Goal: Check status: Check status

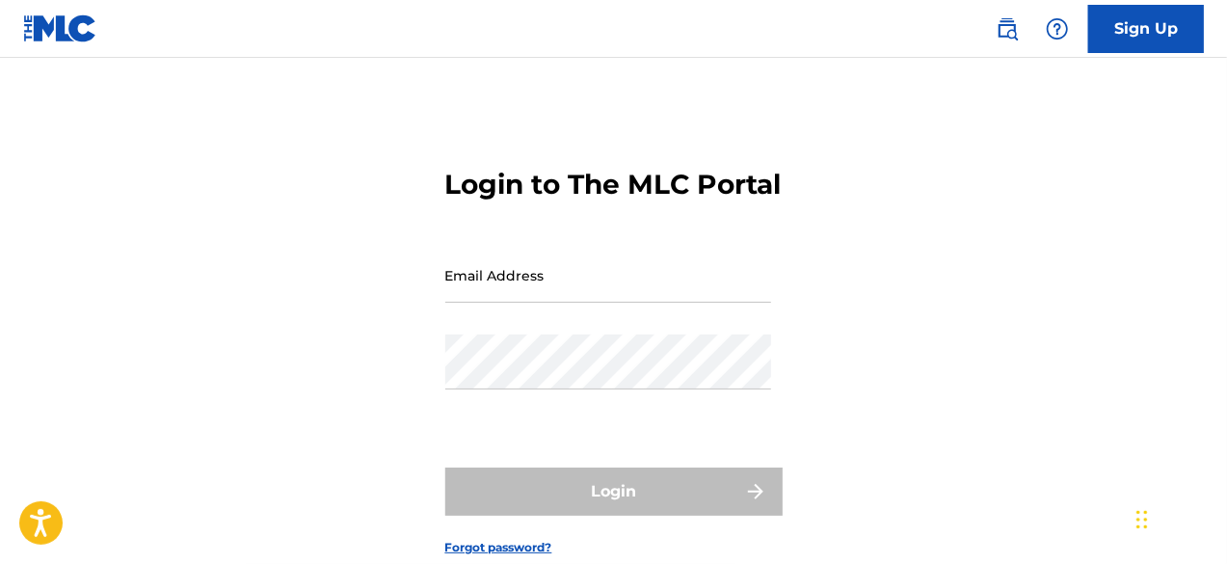
click at [444, 317] on div "Login to The MLC Portal Email Address Password Login Forgot password?" at bounding box center [613, 346] width 1227 height 481
click at [487, 303] on input "Email Address" at bounding box center [608, 275] width 326 height 55
type input "[EMAIL_ADDRESS][DOMAIN_NAME]"
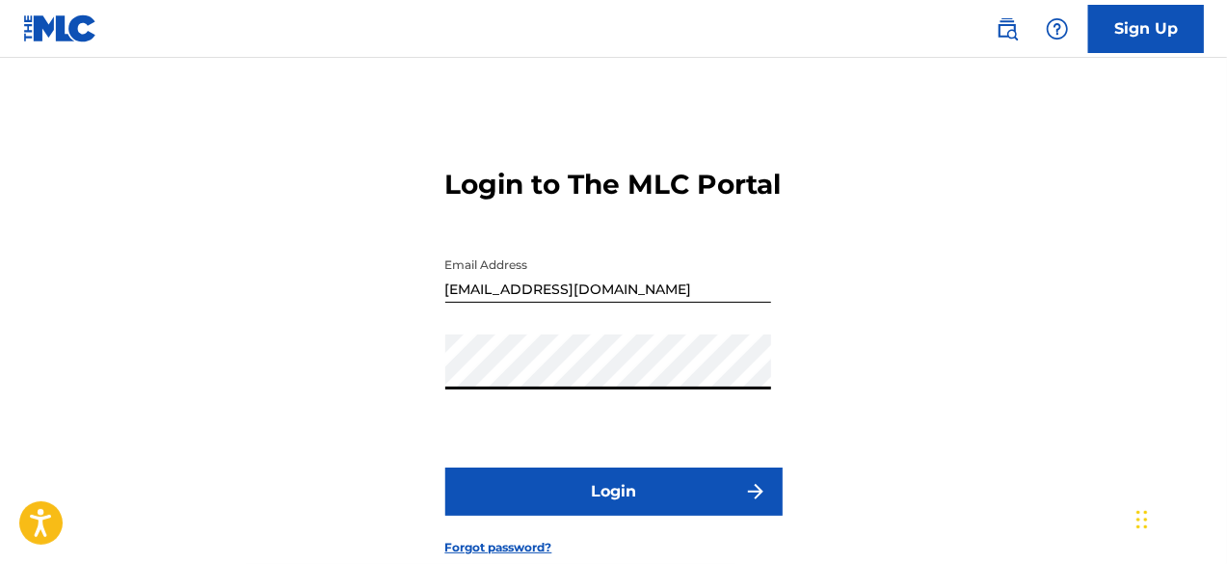
click at [628, 515] on button "Login" at bounding box center [613, 491] width 337 height 48
click at [698, 516] on button "Login" at bounding box center [613, 491] width 337 height 48
click at [619, 516] on button "Login" at bounding box center [613, 491] width 337 height 48
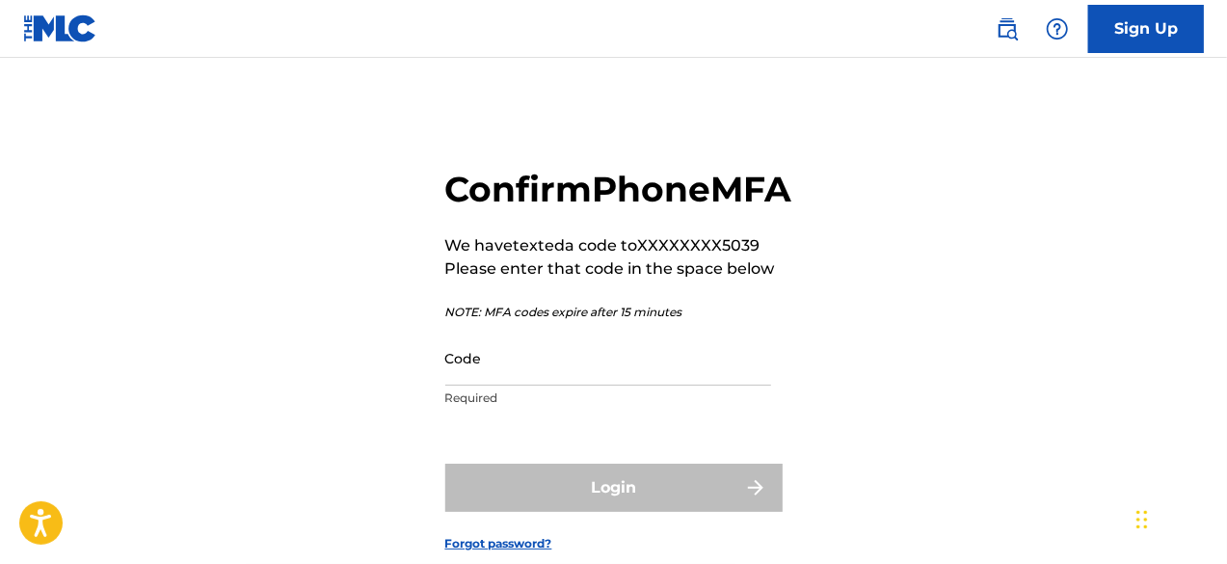
click at [507, 385] on input "Code" at bounding box center [608, 358] width 326 height 55
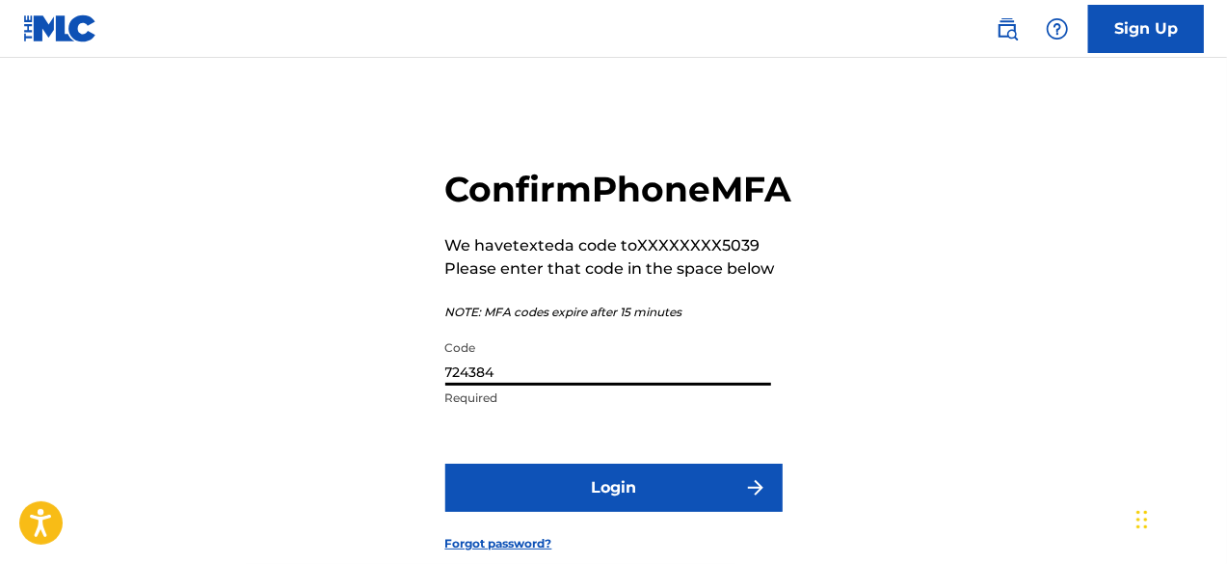
type input "724384"
click at [445, 464] on button "Login" at bounding box center [613, 488] width 337 height 48
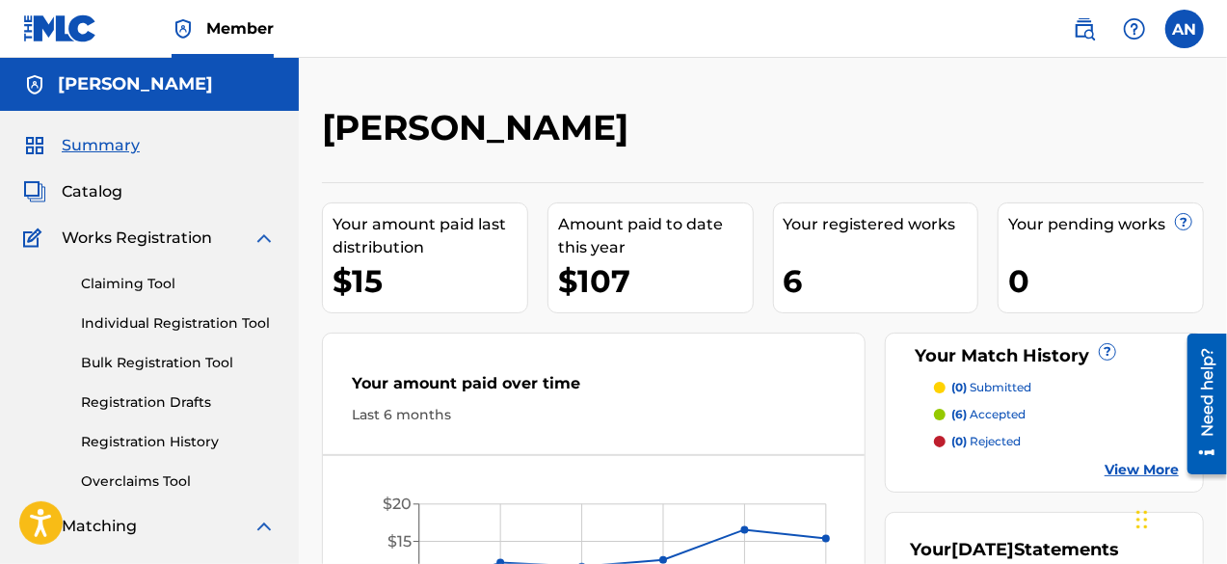
click at [154, 440] on link "Registration History" at bounding box center [178, 442] width 195 height 20
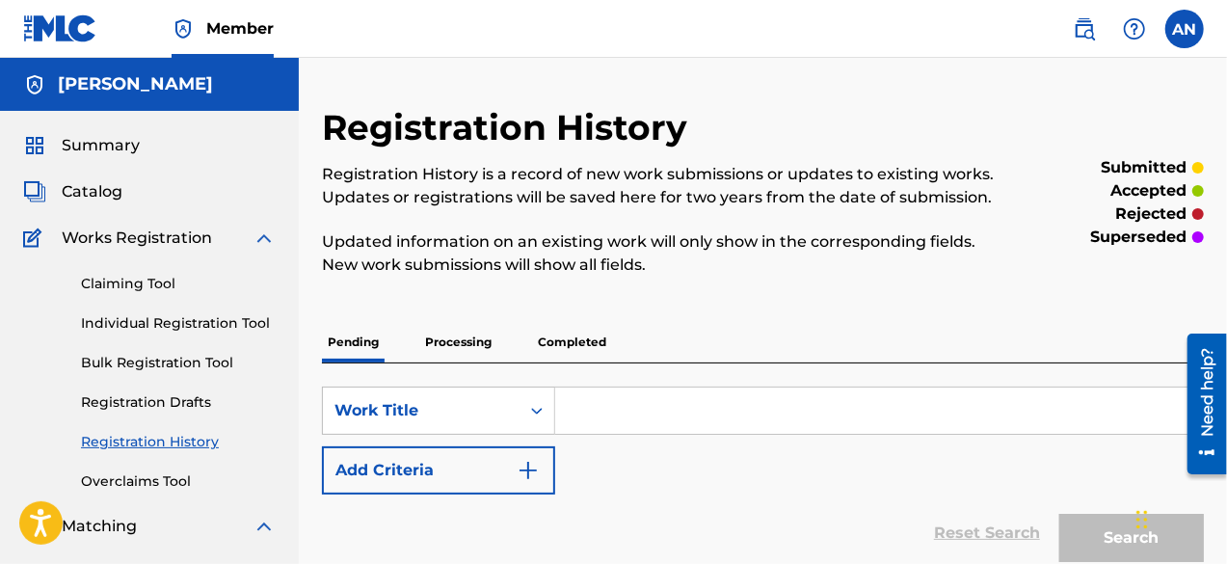
click at [157, 408] on link "Registration Drafts" at bounding box center [178, 402] width 195 height 20
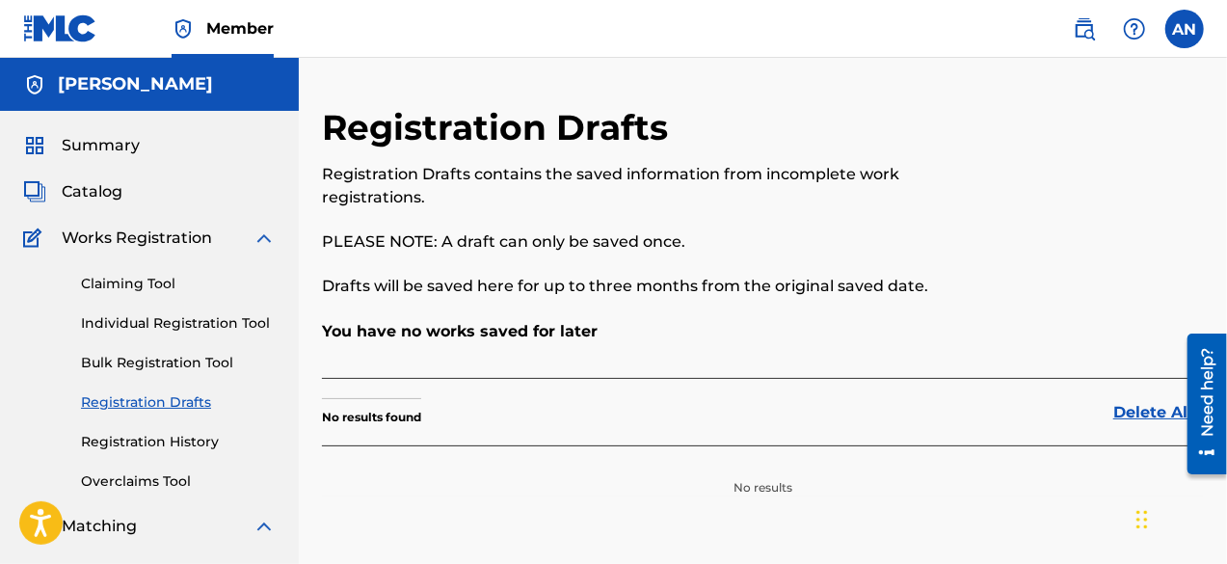
click at [141, 290] on link "Claiming Tool" at bounding box center [178, 284] width 195 height 20
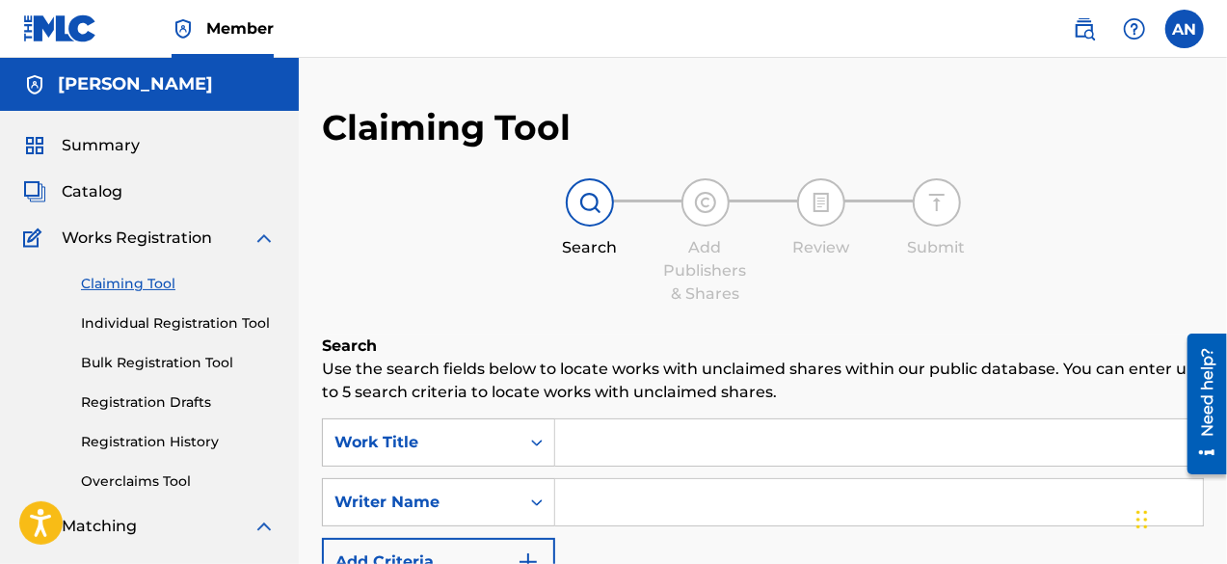
click at [139, 442] on link "Registration History" at bounding box center [178, 442] width 195 height 20
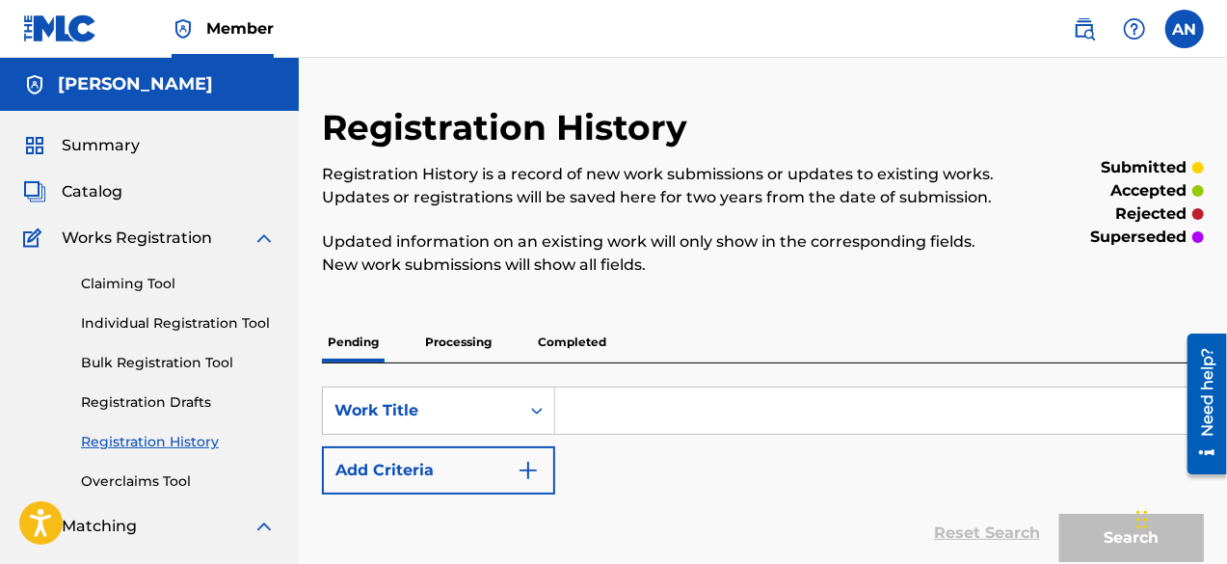
click at [456, 332] on p "Processing" at bounding box center [458, 342] width 78 height 40
click at [553, 334] on p "Completed" at bounding box center [572, 342] width 80 height 40
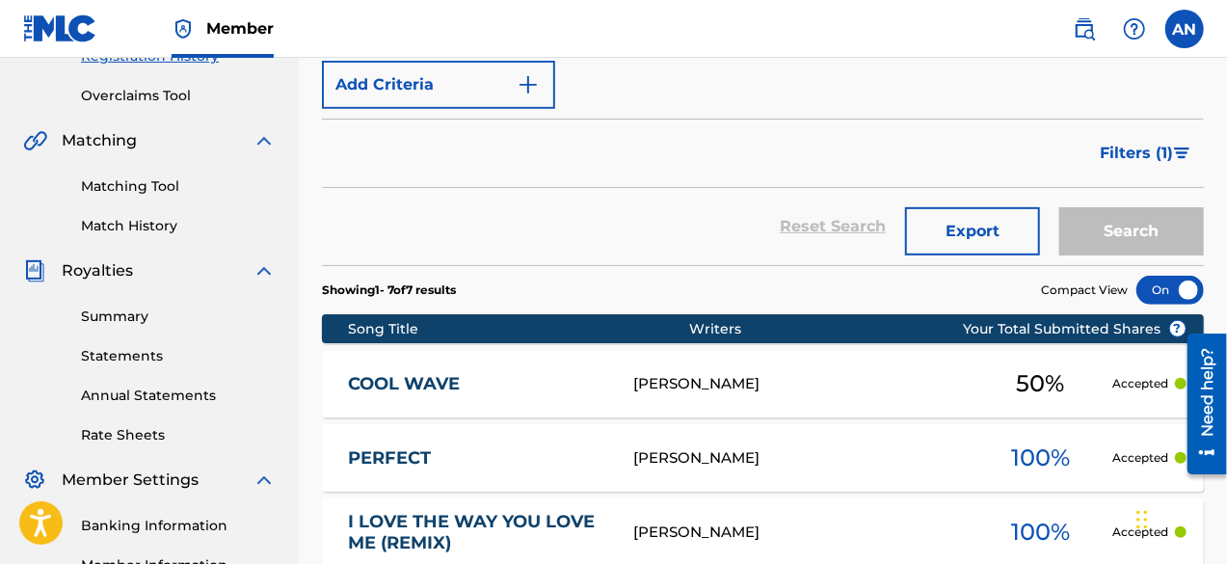
scroll to position [482, 0]
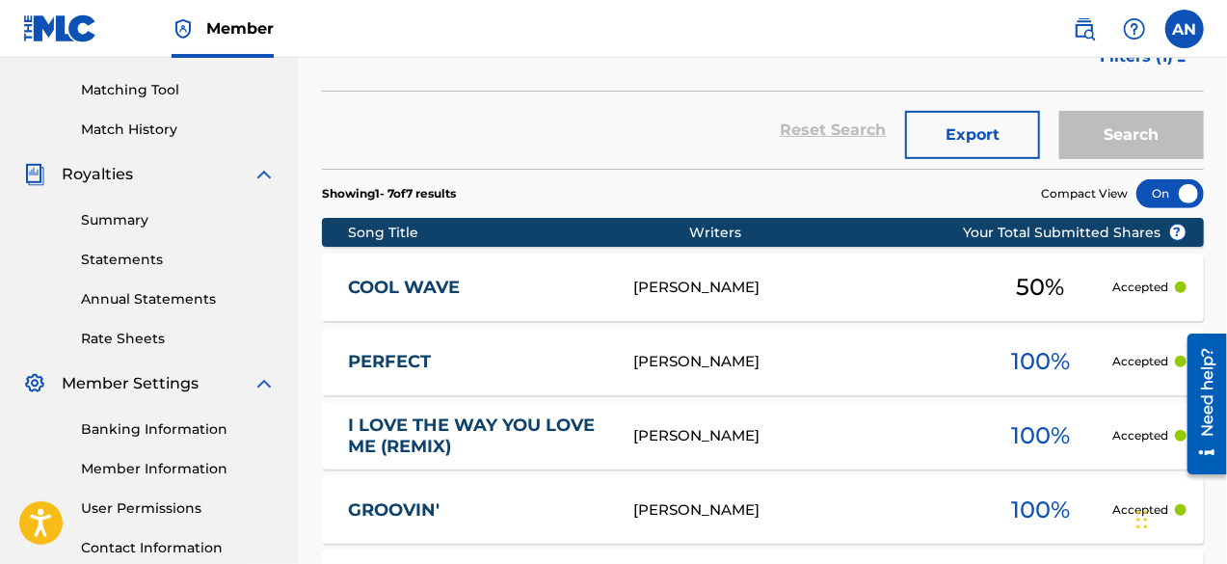
click at [933, 305] on div "COOL WAVE [PERSON_NAME] 50 % Accepted" at bounding box center [763, 286] width 882 height 67
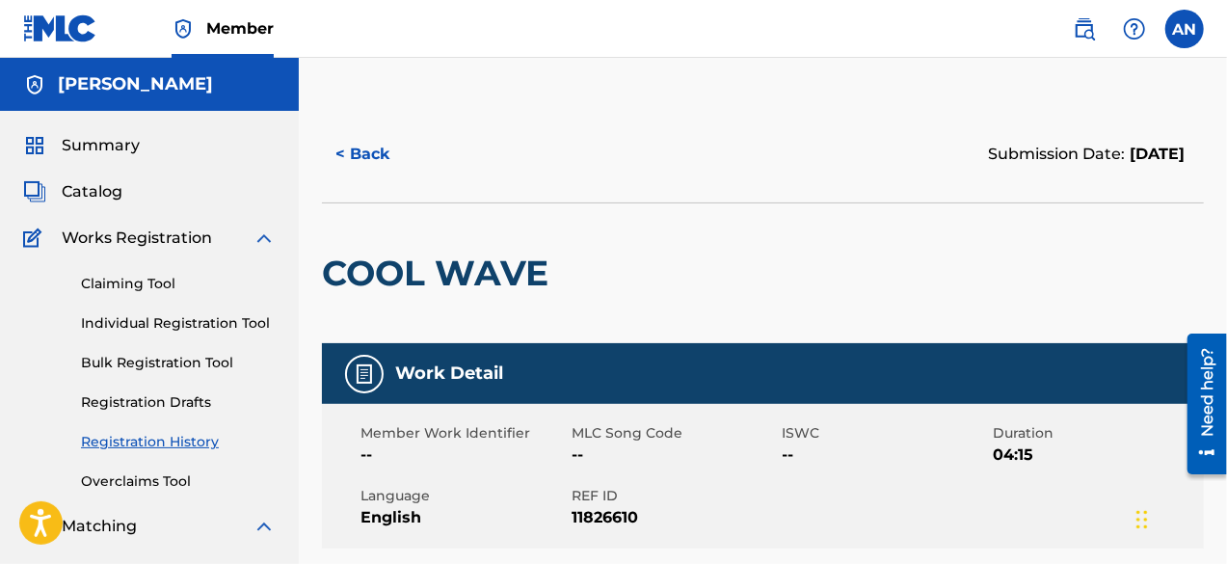
click at [385, 163] on button "< Back" at bounding box center [380, 154] width 116 height 48
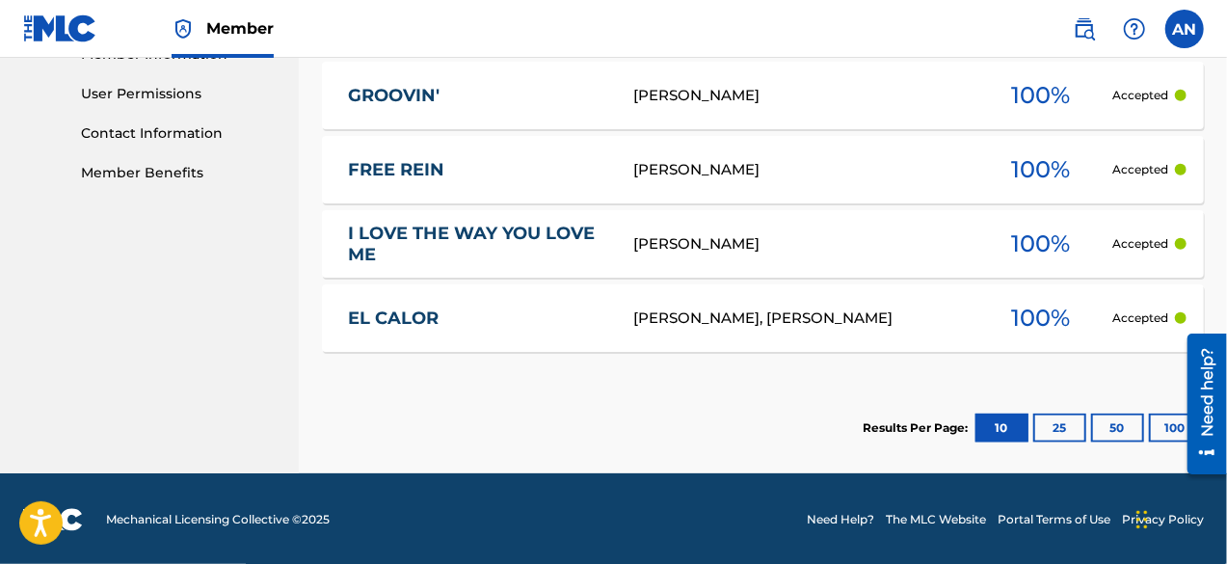
scroll to position [511, 0]
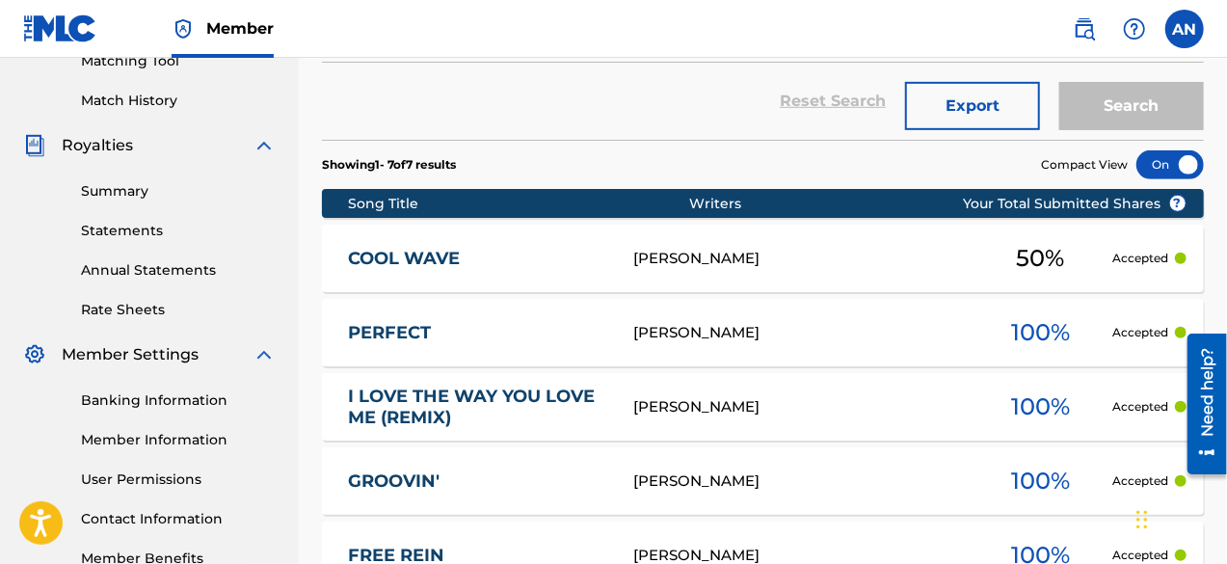
click at [428, 280] on div "COOL WAVE [PERSON_NAME] 50 % Accepted" at bounding box center [763, 258] width 882 height 67
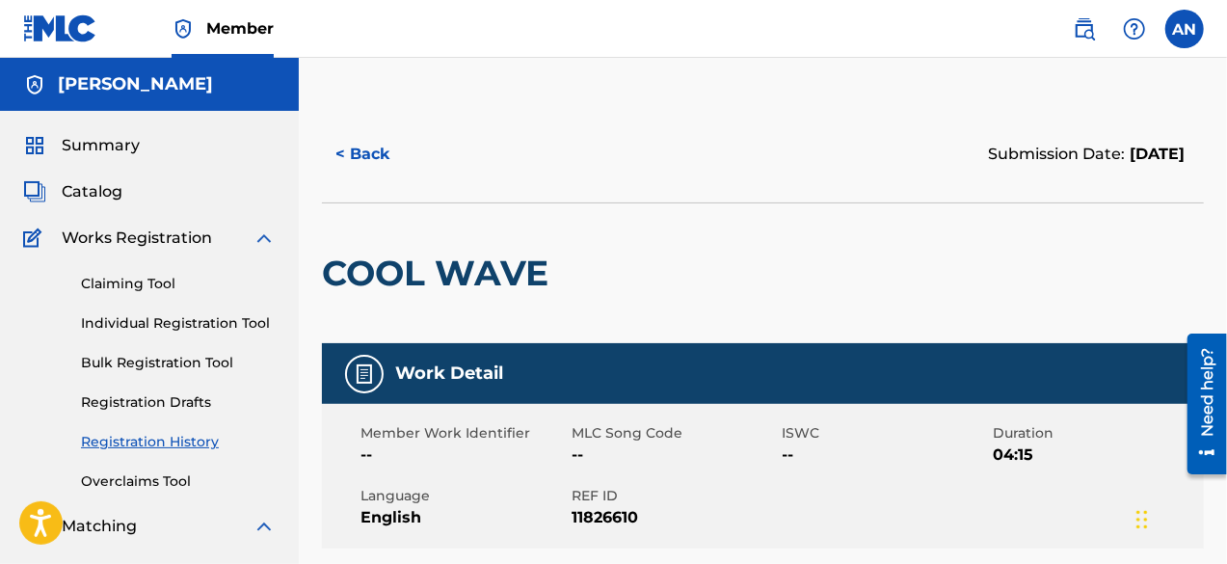
click at [370, 366] on img at bounding box center [364, 373] width 23 height 23
click at [370, 365] on img at bounding box center [364, 373] width 23 height 23
click at [609, 294] on div at bounding box center [659, 273] width 202 height 140
click at [346, 177] on button "< Back" at bounding box center [380, 154] width 116 height 48
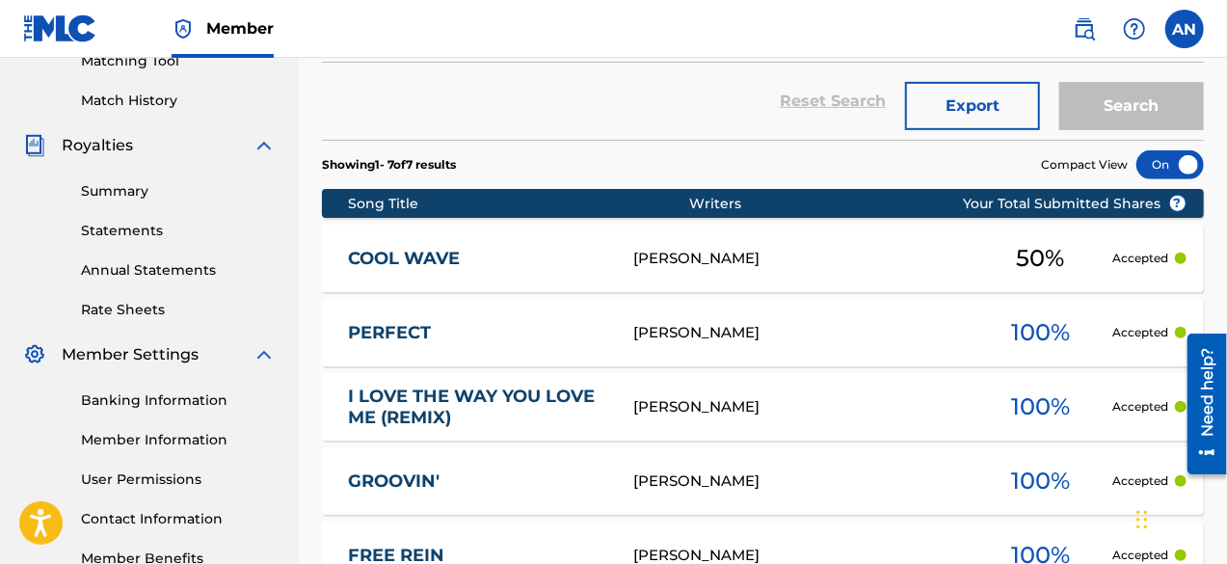
scroll to position [703, 0]
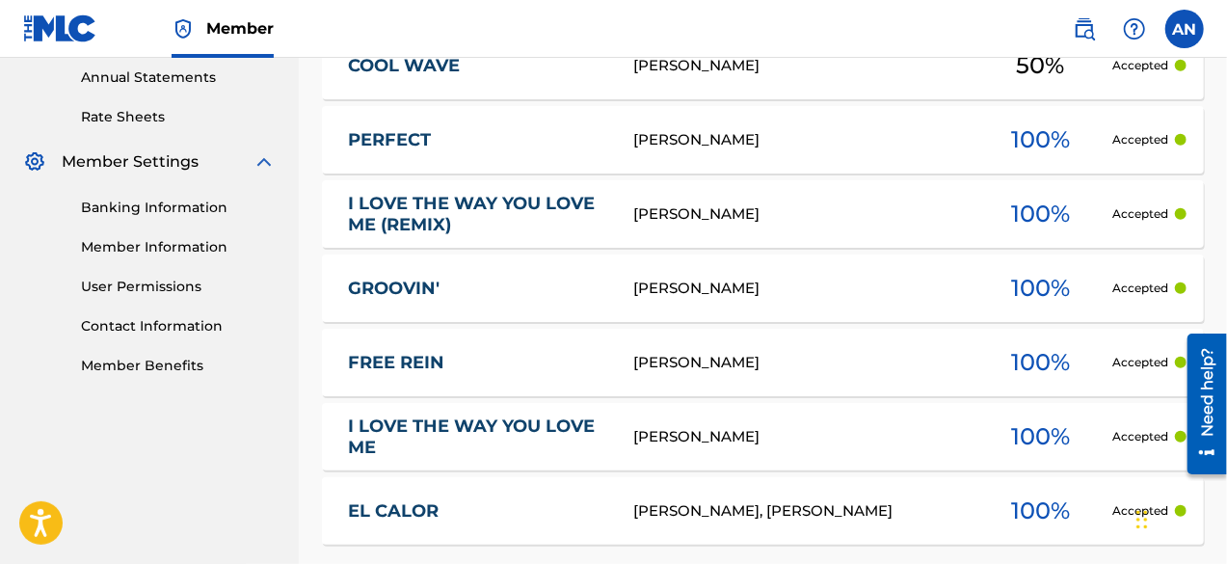
click at [414, 500] on link "EL CALOR" at bounding box center [477, 511] width 259 height 22
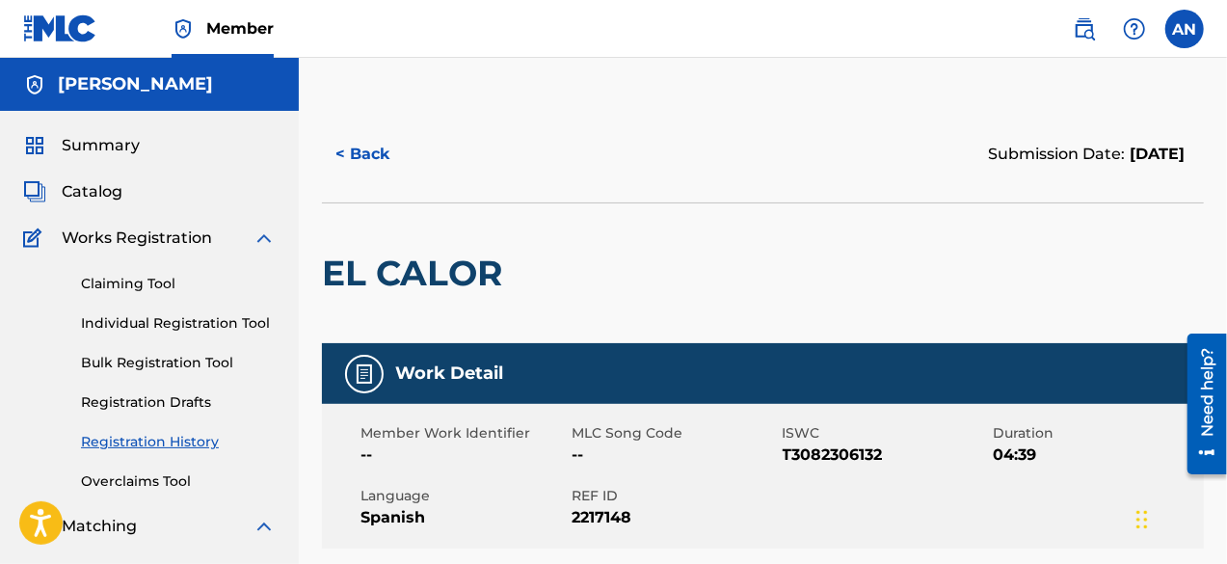
click at [380, 159] on button "< Back" at bounding box center [380, 154] width 116 height 48
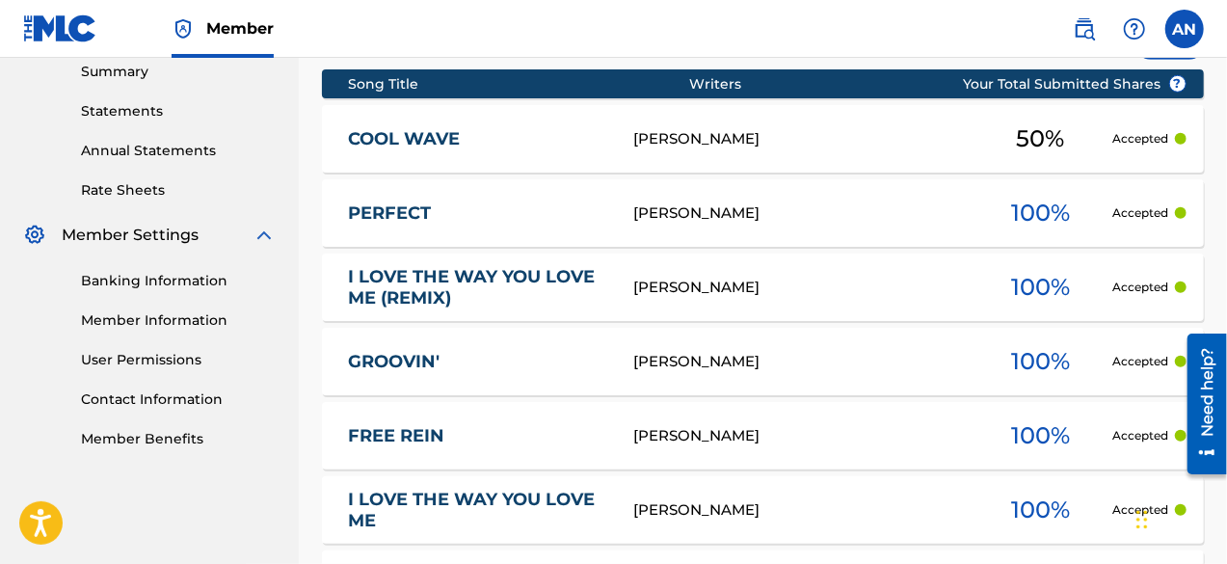
click at [469, 409] on div "FREE REIN [PERSON_NAME] 100 % Accepted" at bounding box center [763, 435] width 882 height 67
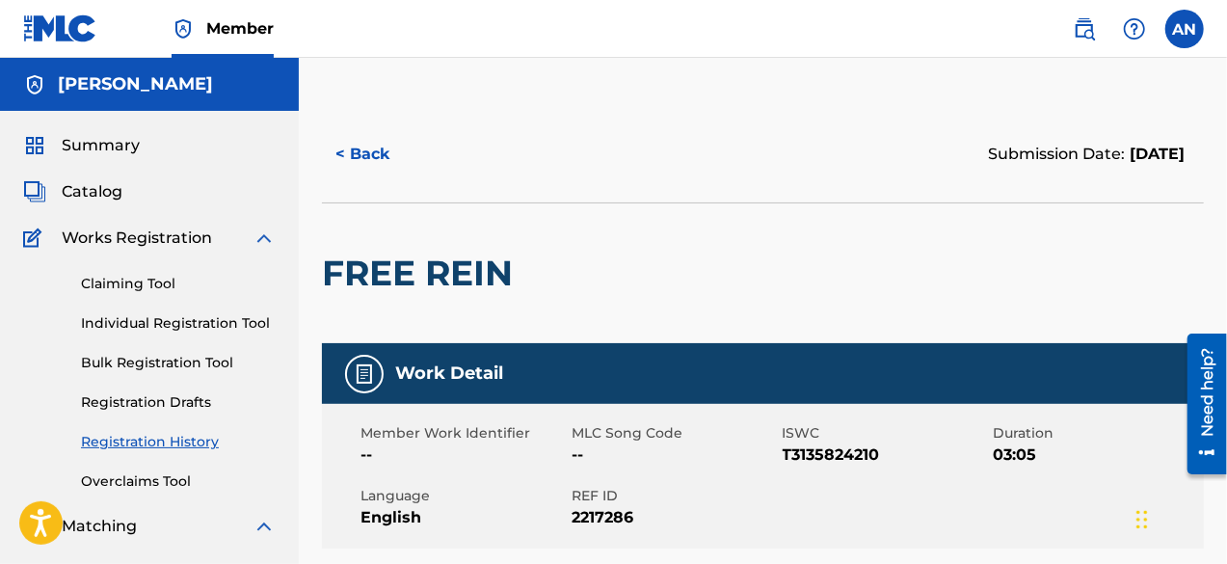
click at [363, 170] on button "< Back" at bounding box center [380, 154] width 116 height 48
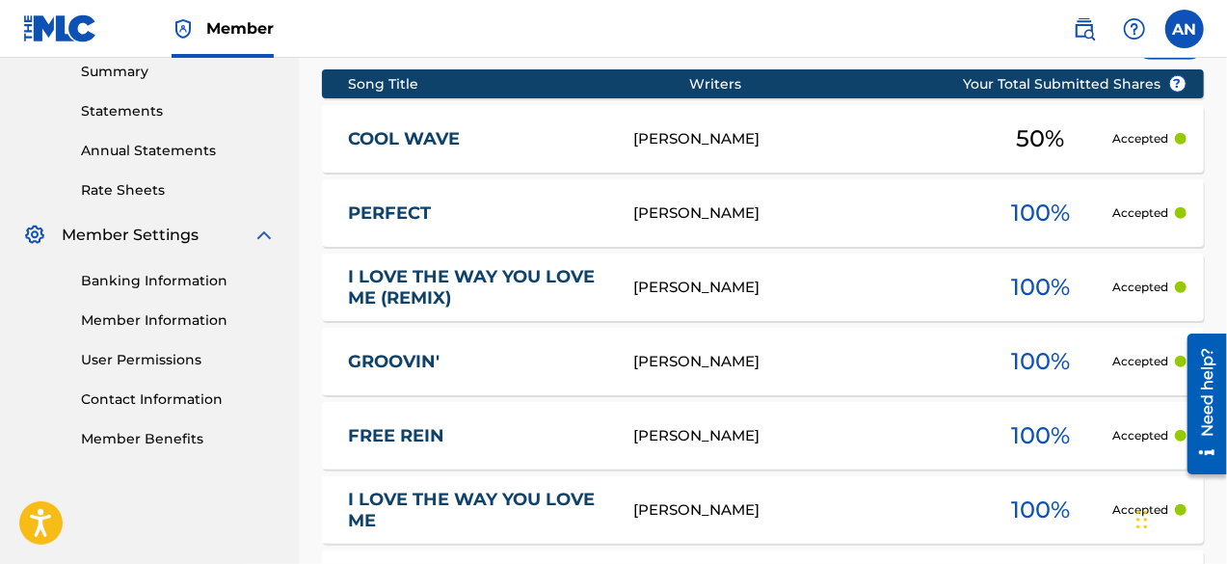
click at [517, 143] on link "COOL WAVE" at bounding box center [477, 139] width 259 height 22
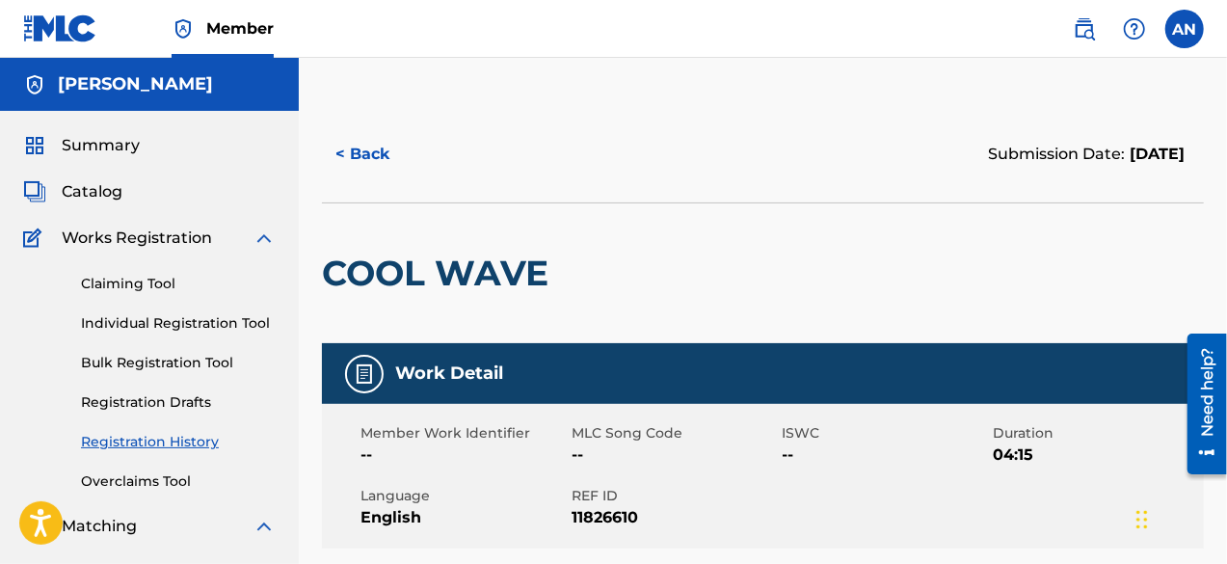
click at [358, 146] on button "< Back" at bounding box center [380, 154] width 116 height 48
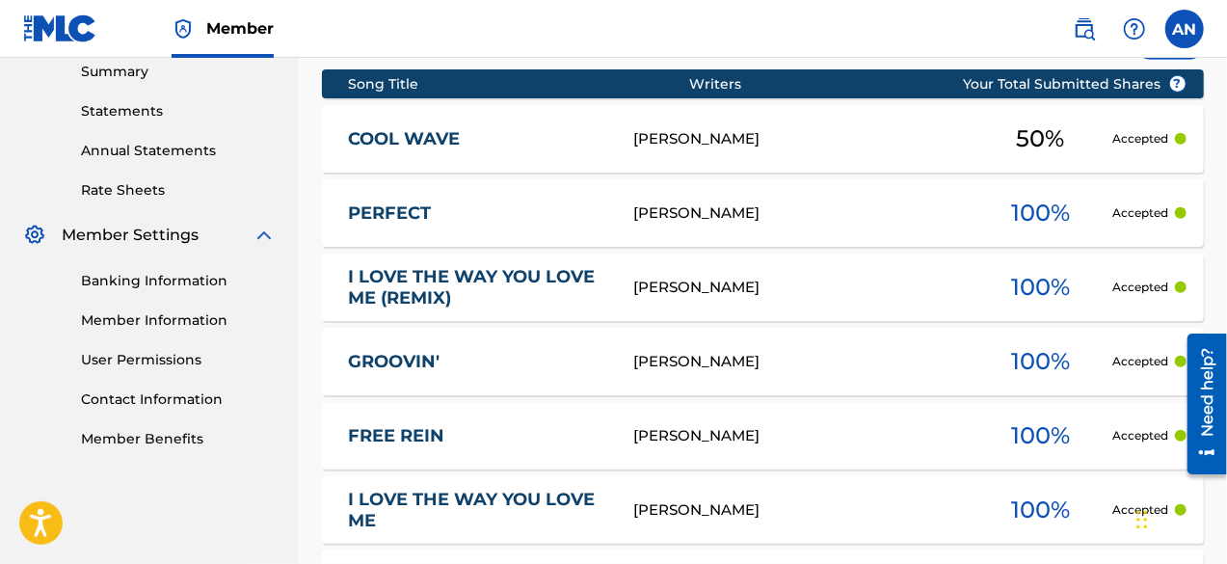
scroll to position [823, 0]
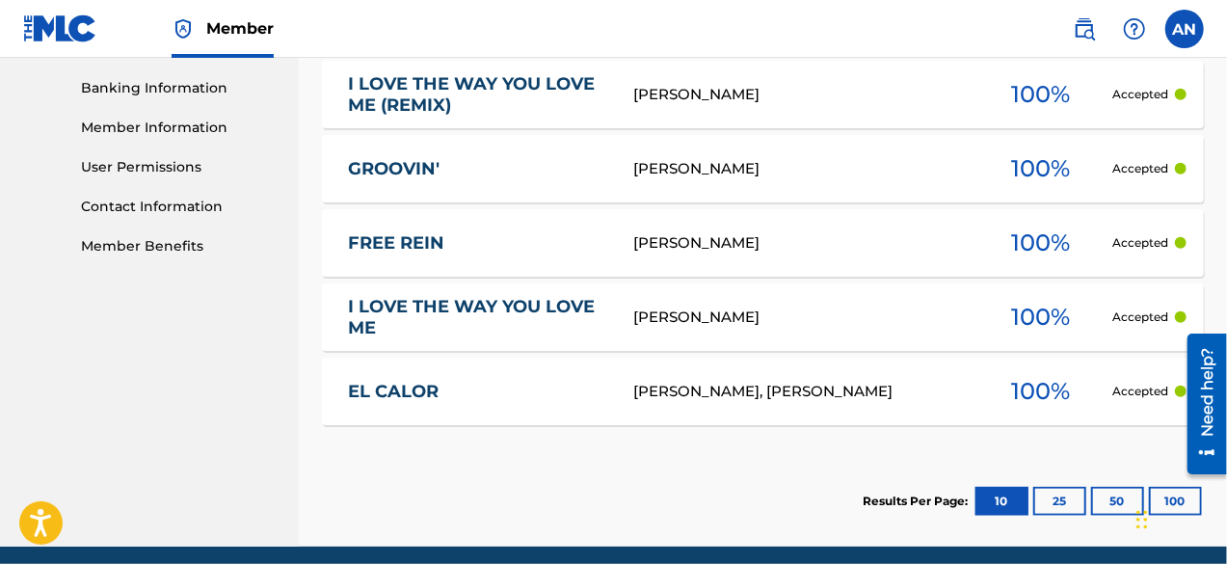
click at [433, 384] on link "EL CALOR" at bounding box center [477, 392] width 259 height 22
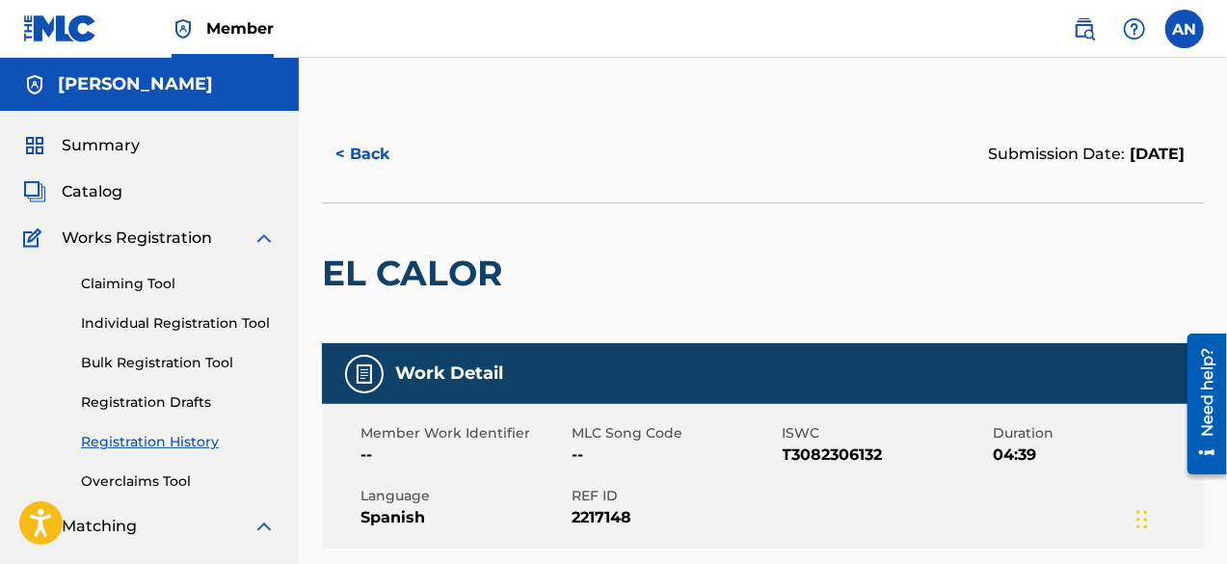
click at [383, 172] on button "< Back" at bounding box center [380, 154] width 116 height 48
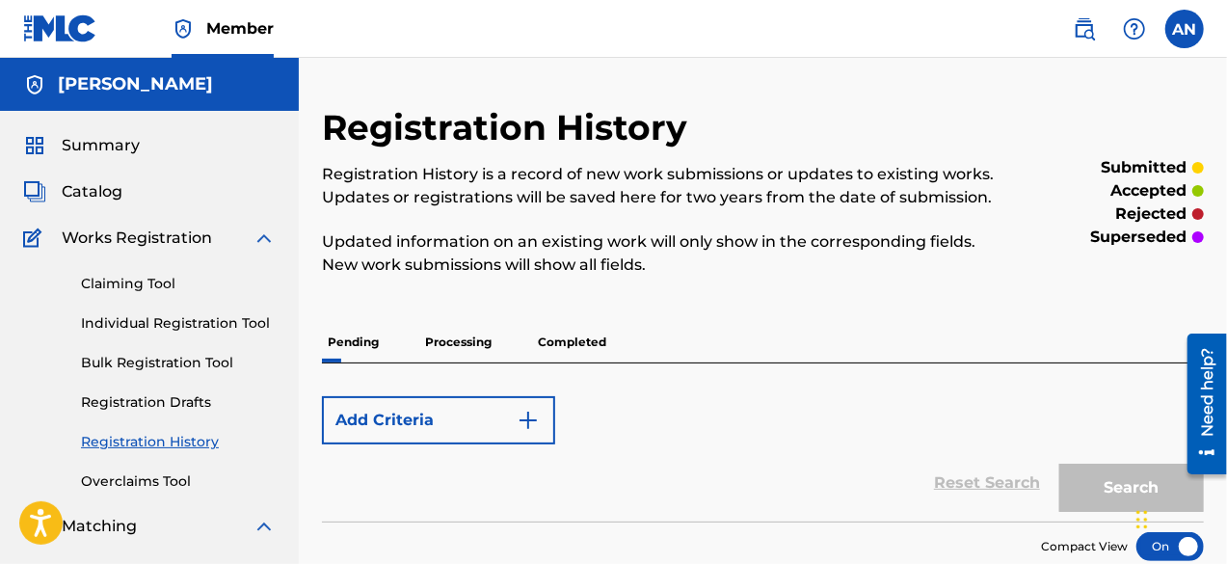
scroll to position [630, 0]
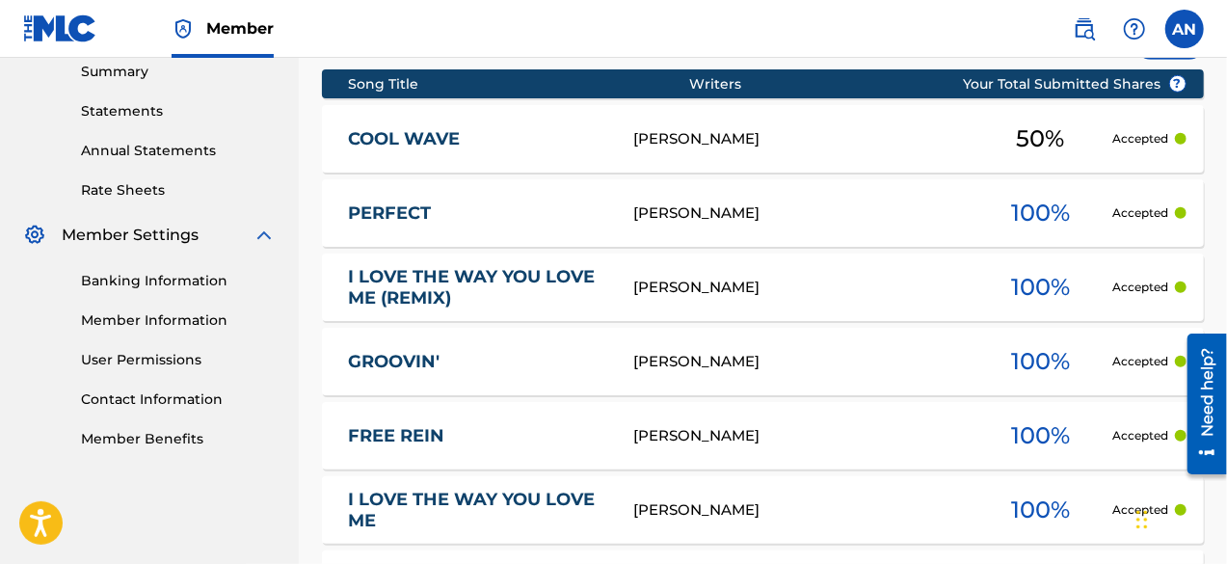
click at [457, 207] on link "PERFECT" at bounding box center [477, 213] width 259 height 22
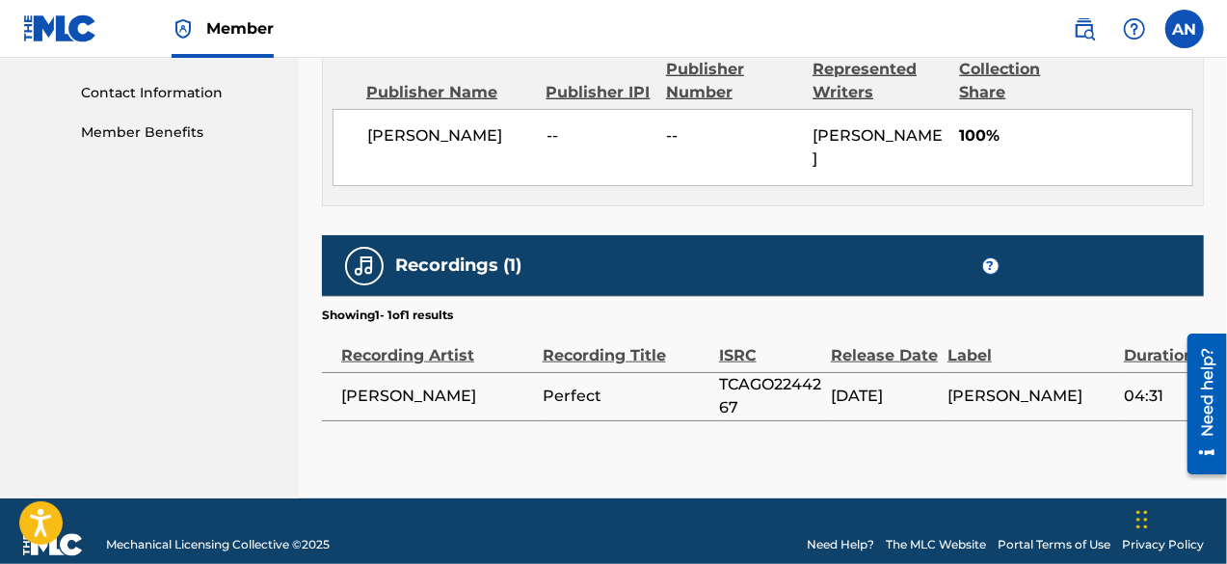
scroll to position [262, 0]
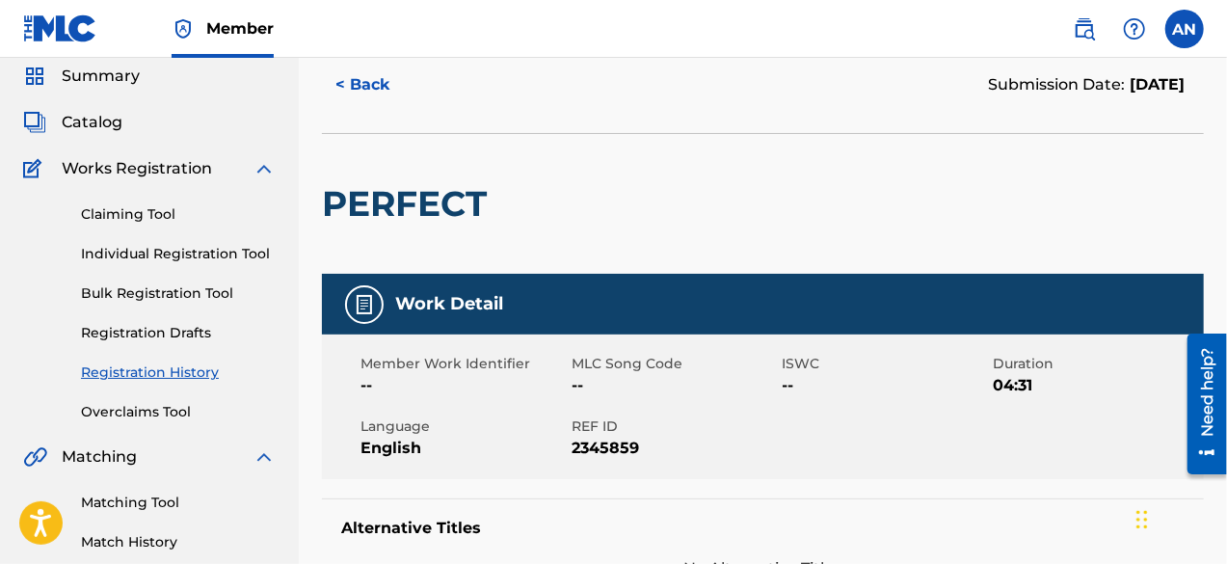
click at [374, 103] on button "< Back" at bounding box center [380, 85] width 116 height 48
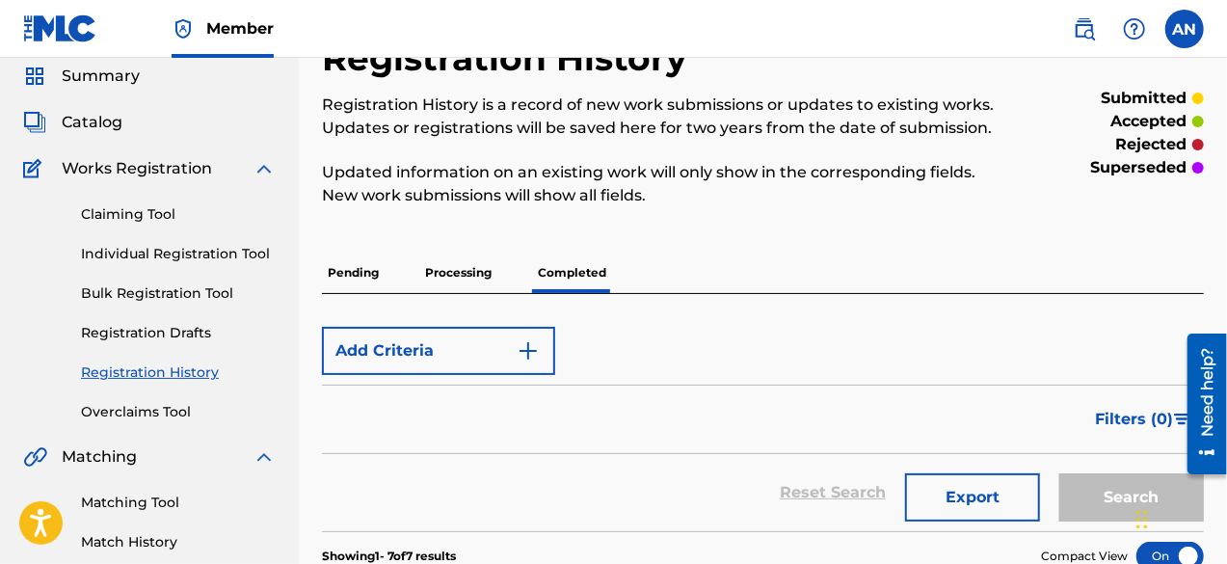
scroll to position [630, 0]
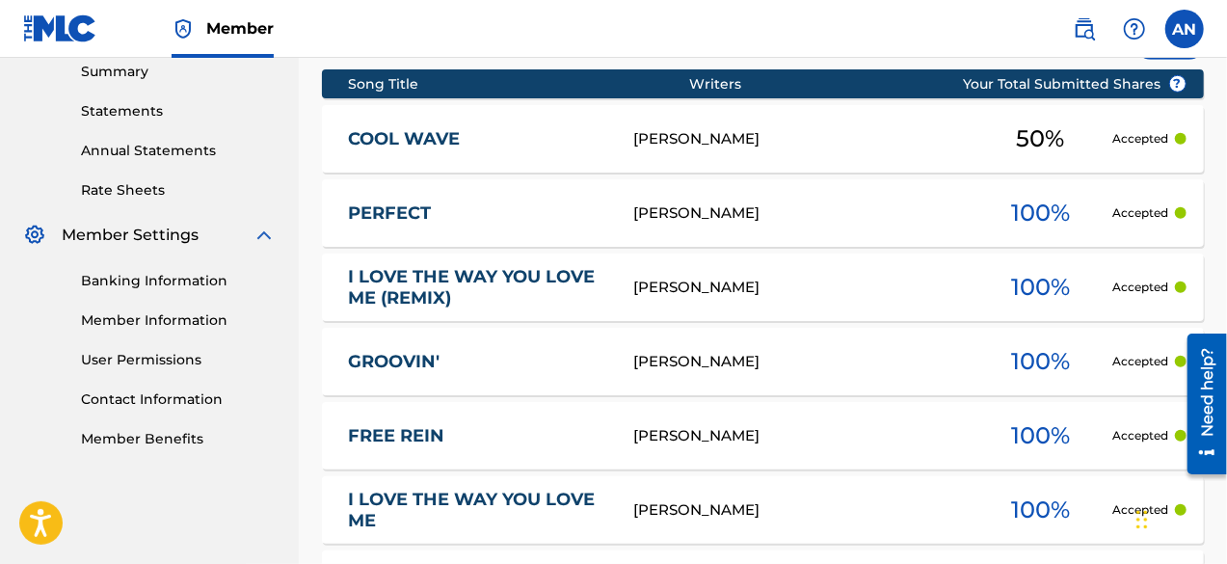
click at [432, 358] on link "GROOVIN'" at bounding box center [477, 362] width 259 height 22
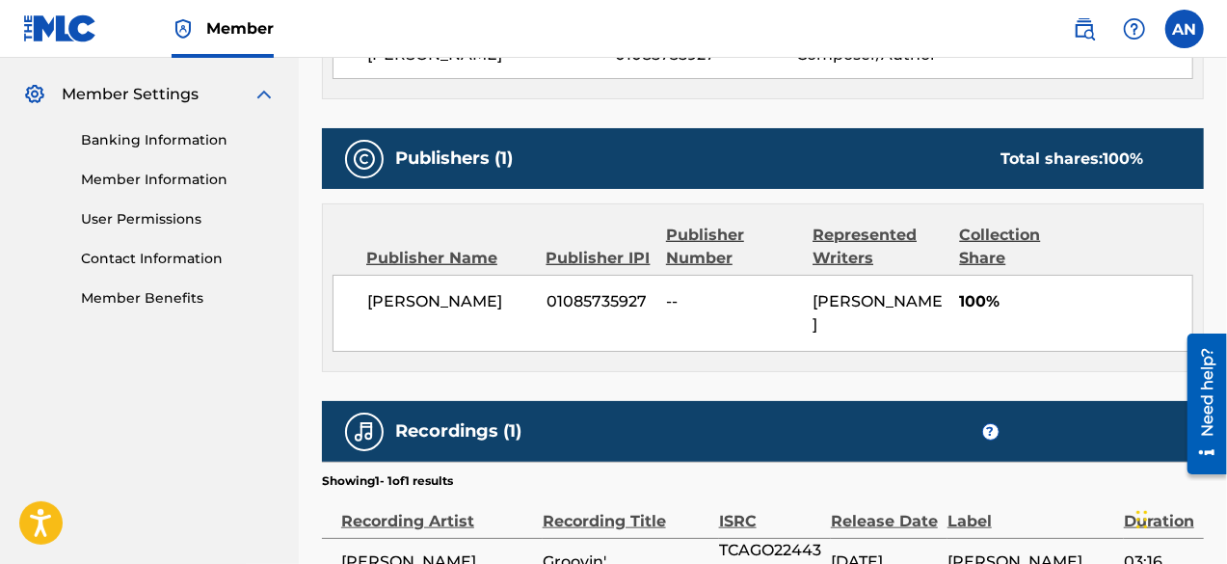
scroll to position [937, 0]
